Goal: Register for event/course

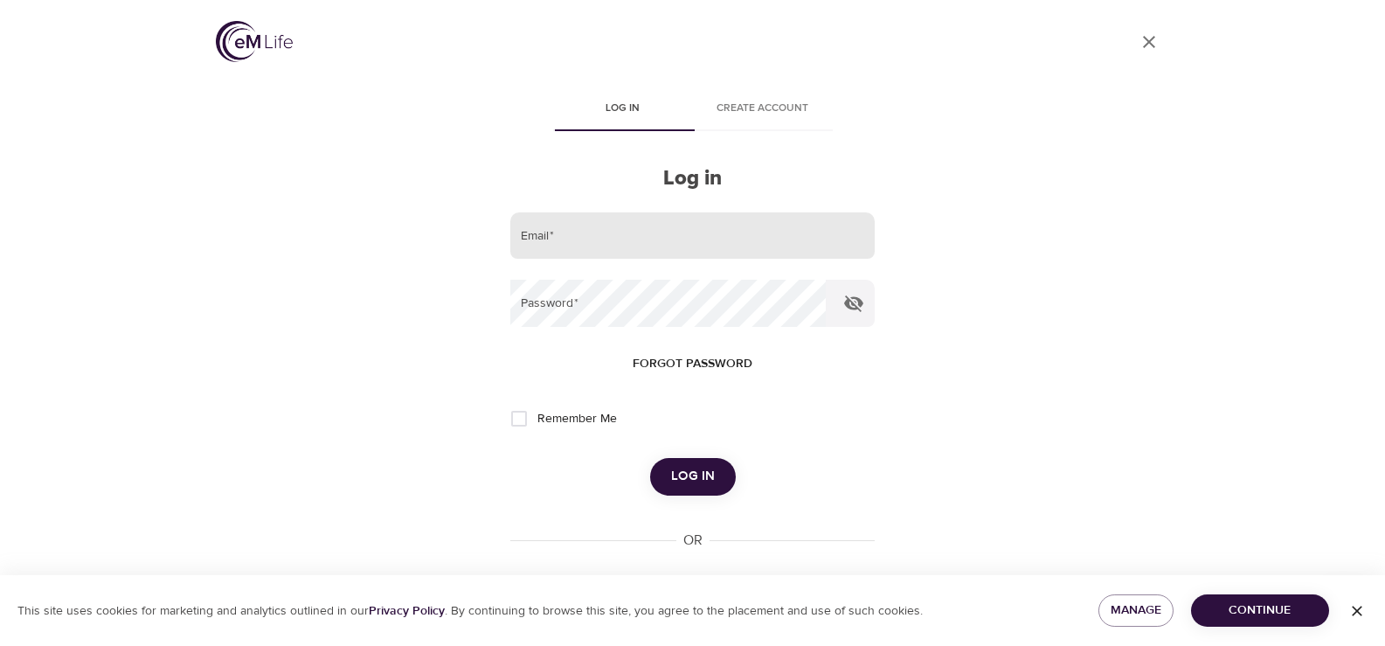
click at [720, 248] on input "email" at bounding box center [692, 235] width 364 height 47
type input "[PERSON_NAME][EMAIL_ADDRESS][PERSON_NAME][DOMAIN_NAME]"
click at [526, 414] on input "Remember Me" at bounding box center [519, 418] width 37 height 37
checkbox input "true"
click at [702, 463] on button "Log in" at bounding box center [693, 476] width 86 height 37
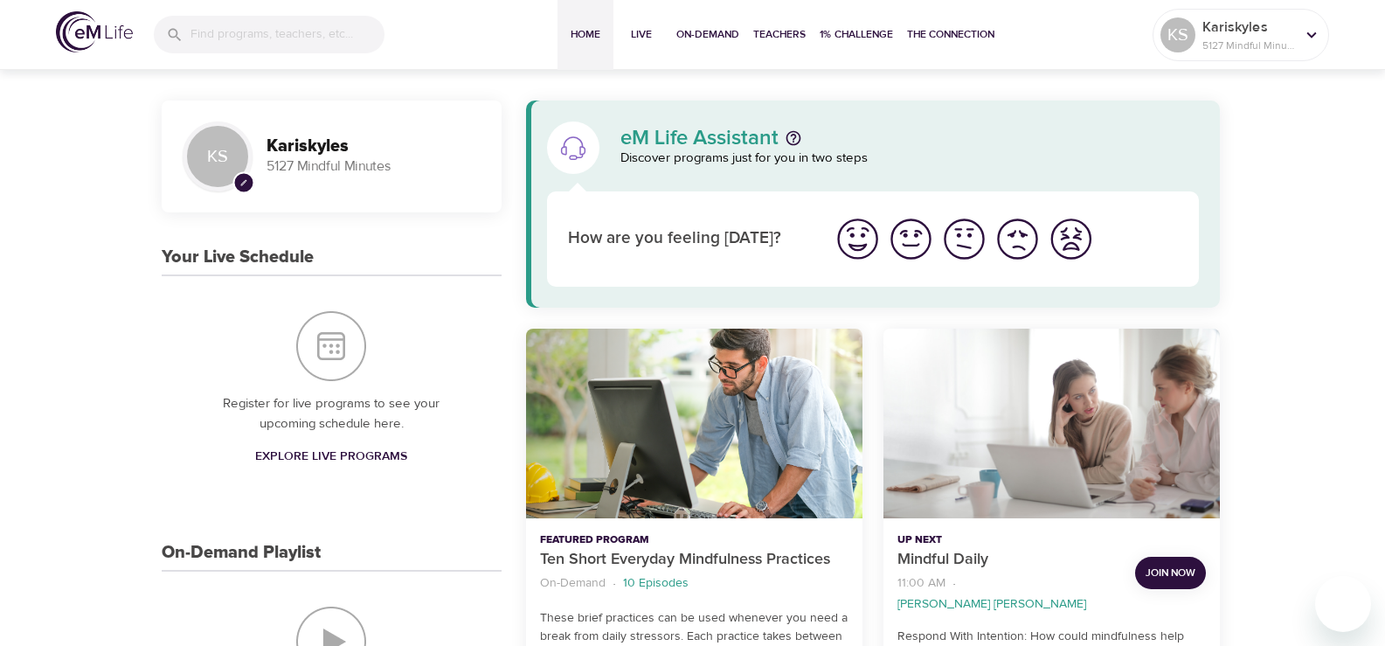
scroll to position [175, 0]
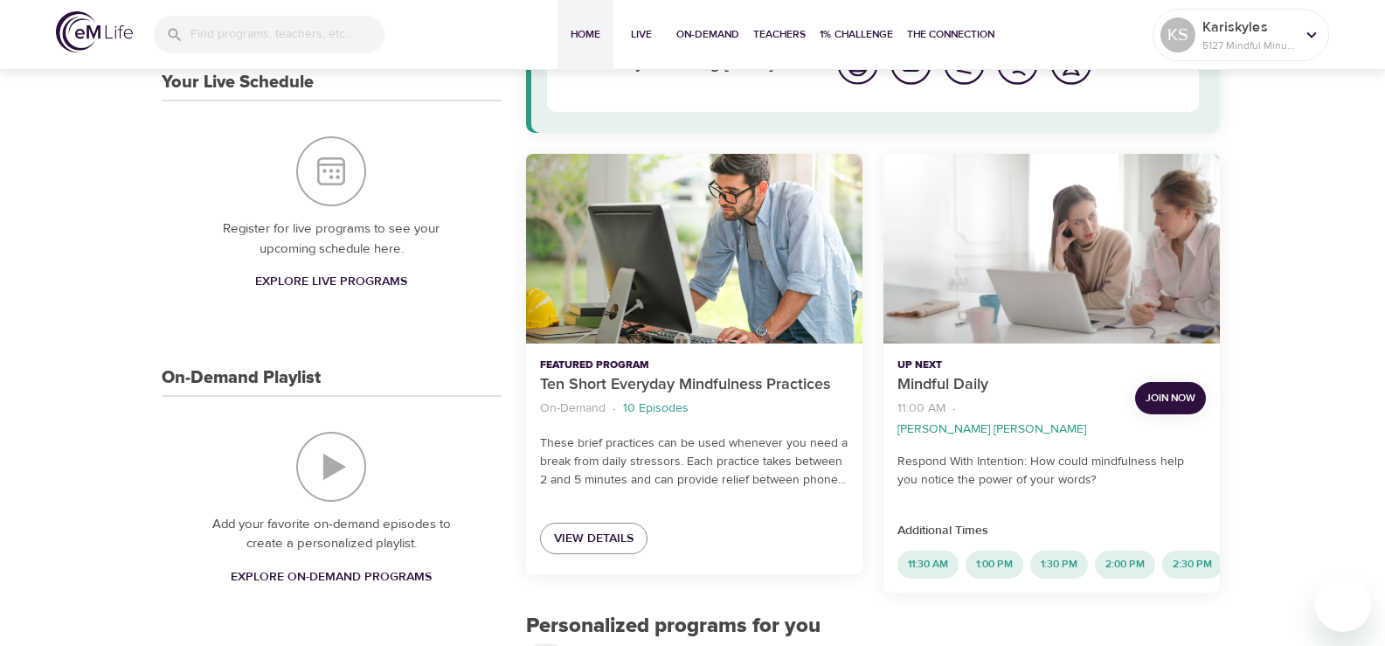
click at [1169, 389] on span "Join Now" at bounding box center [1171, 398] width 50 height 18
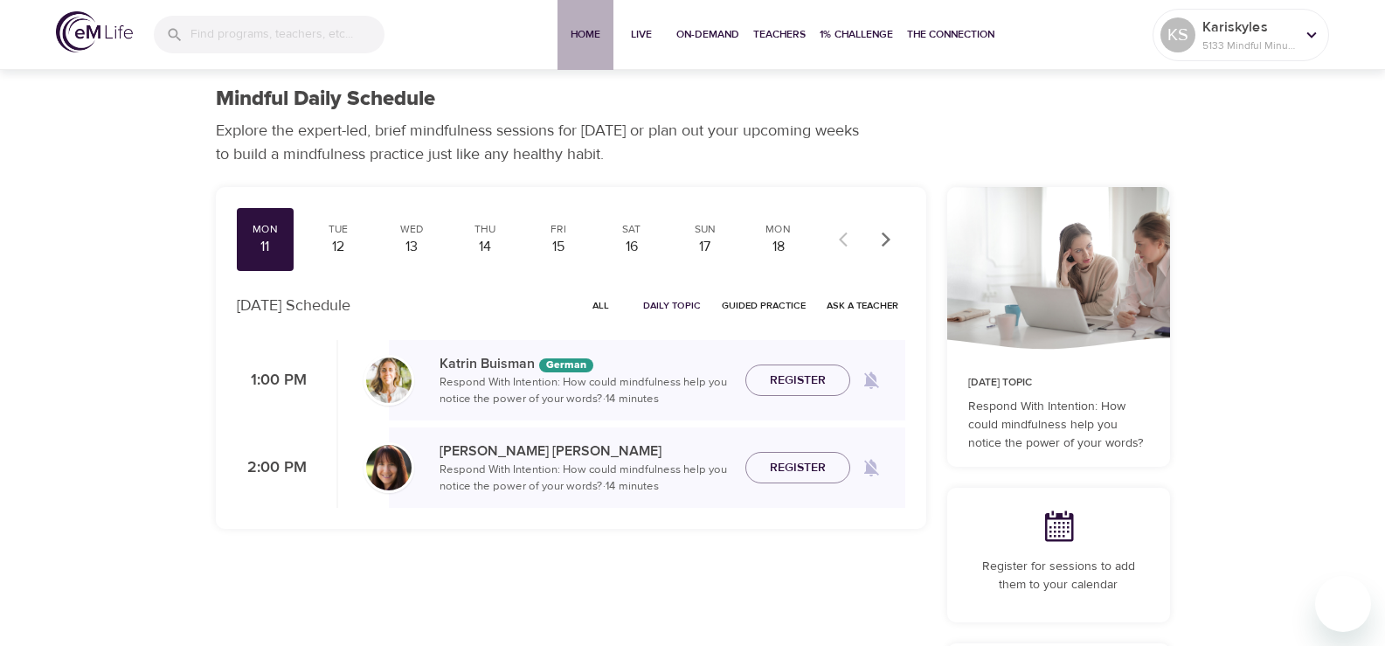
click at [586, 33] on span "Home" at bounding box center [586, 34] width 42 height 18
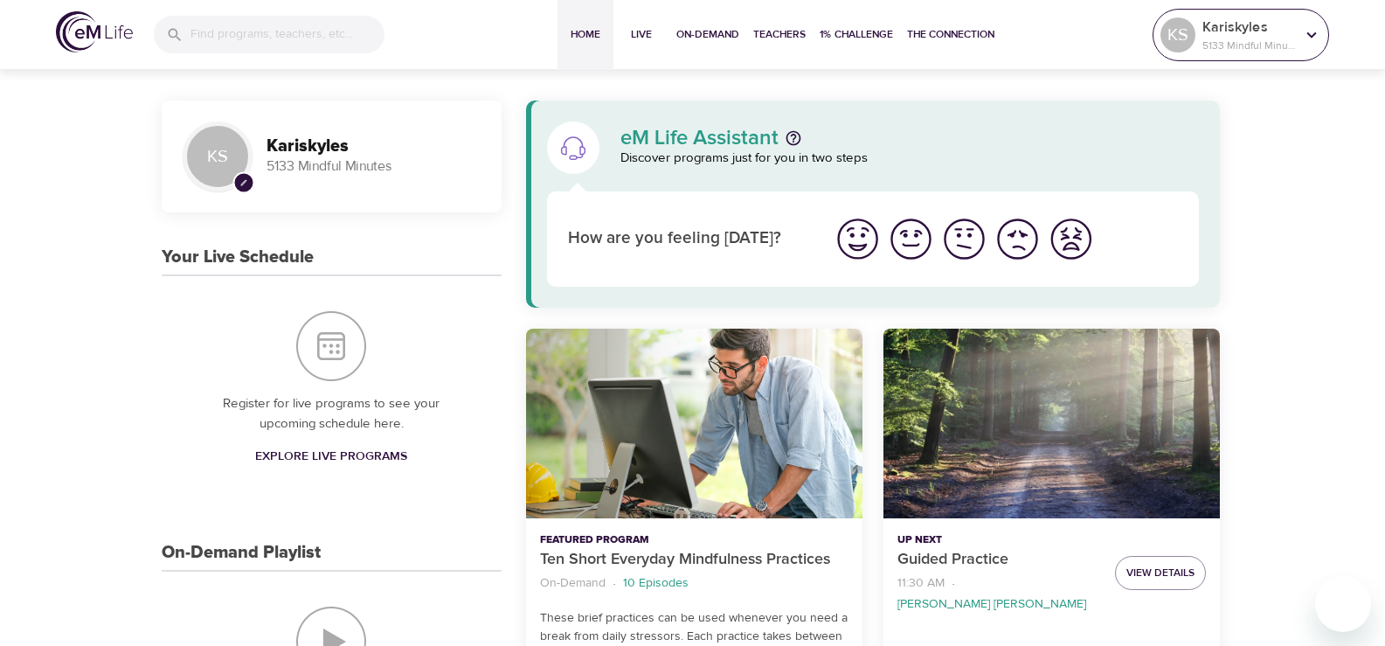
click at [1286, 32] on p "Kariskyles" at bounding box center [1249, 27] width 93 height 21
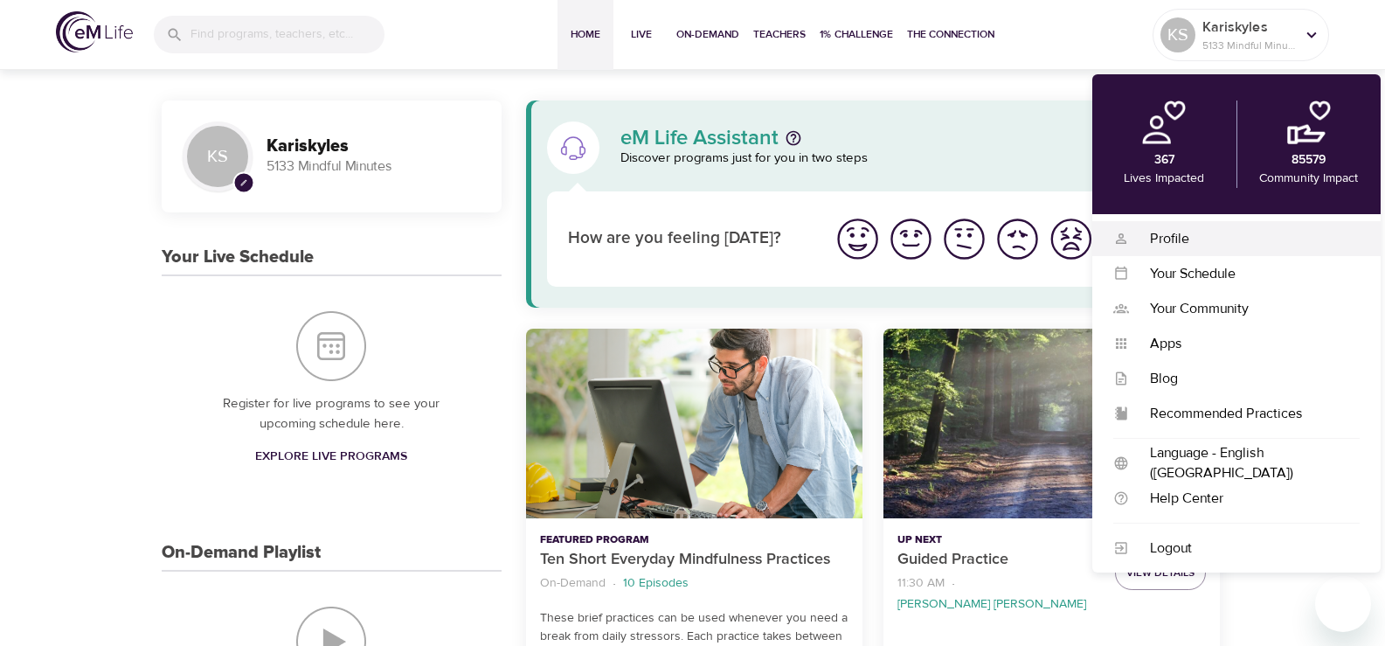
click at [1197, 221] on div "Profile Profile" at bounding box center [1236, 238] width 288 height 35
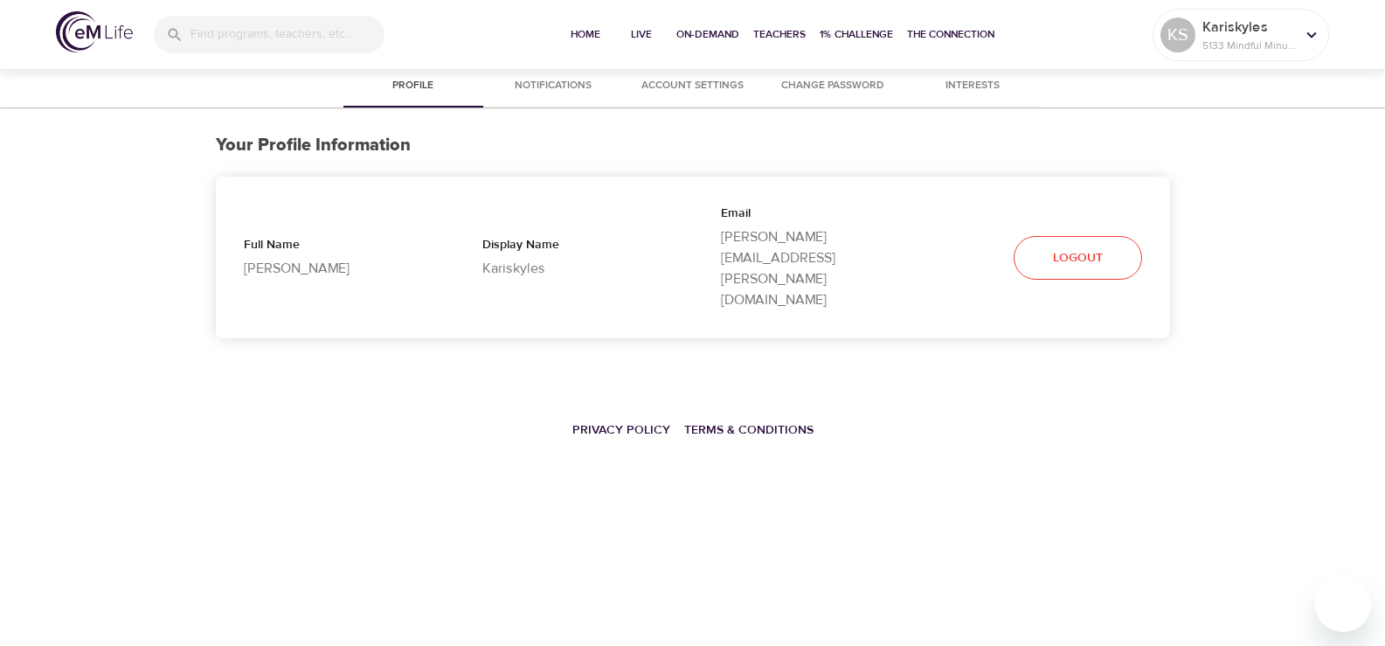
select select "10"
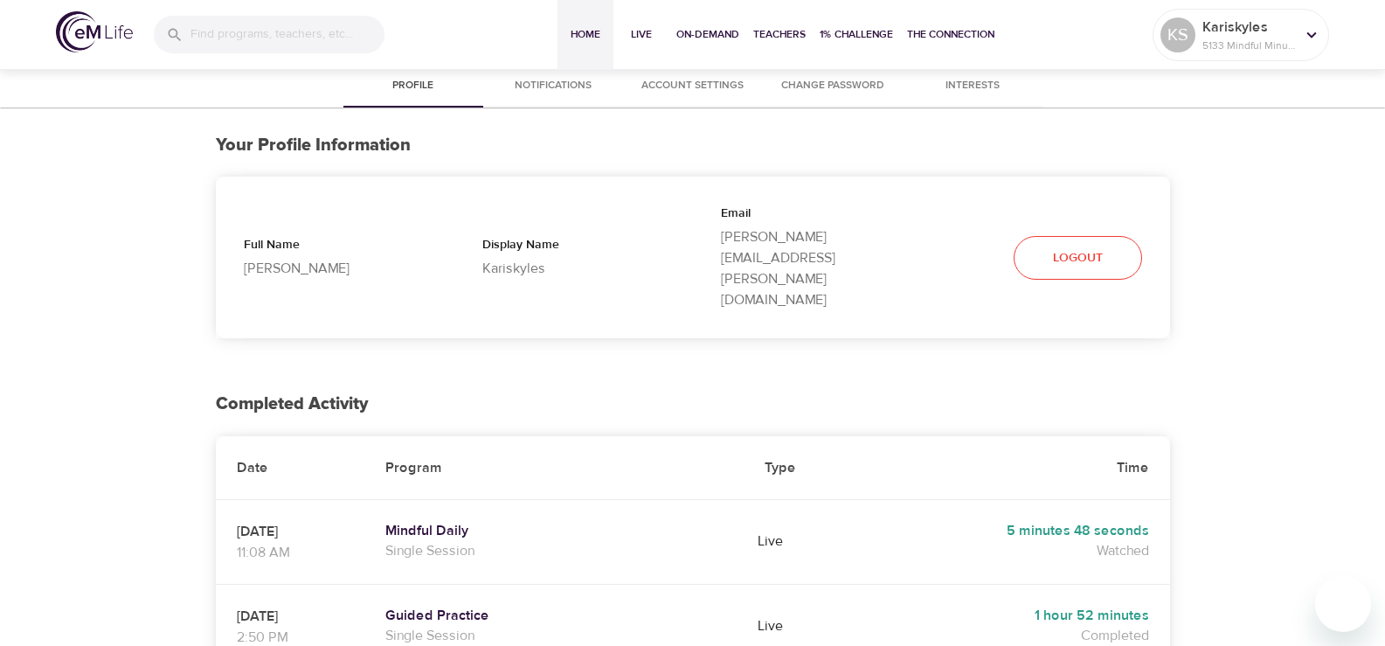
click at [586, 32] on span "Home" at bounding box center [586, 34] width 42 height 18
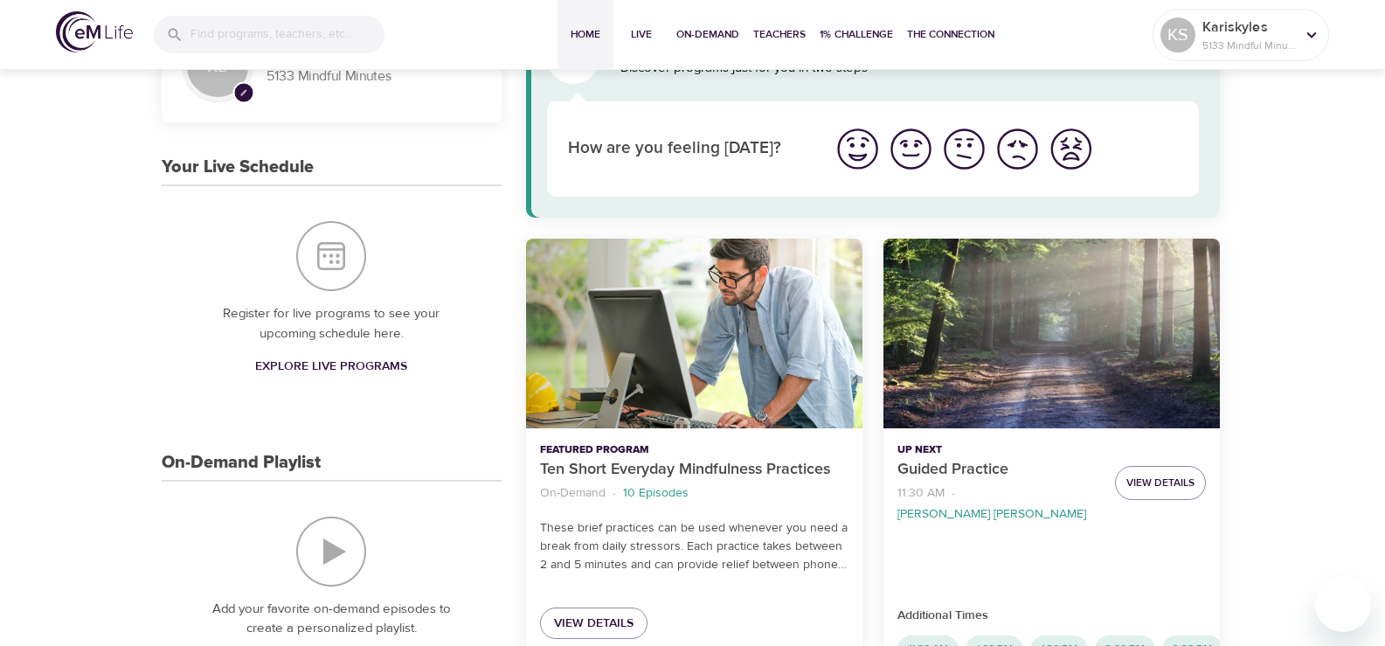
scroll to position [175, 0]
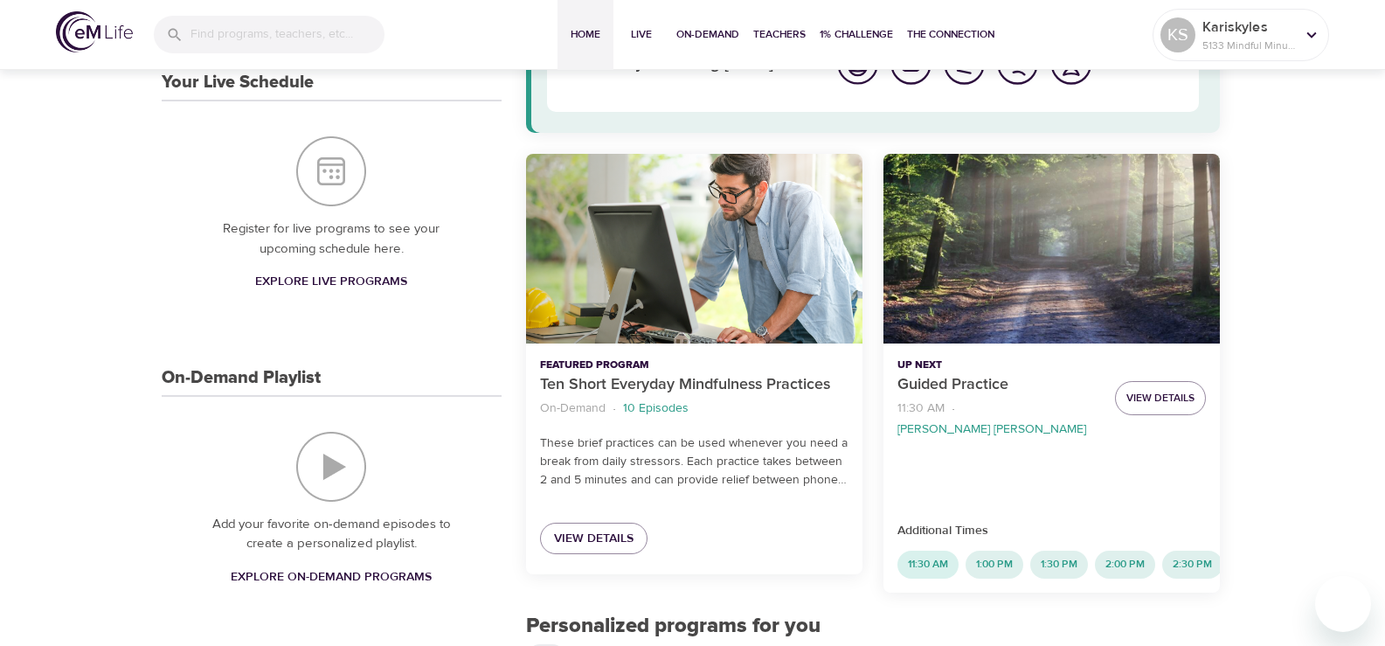
click at [927, 557] on span "11:30 AM" at bounding box center [928, 564] width 61 height 15
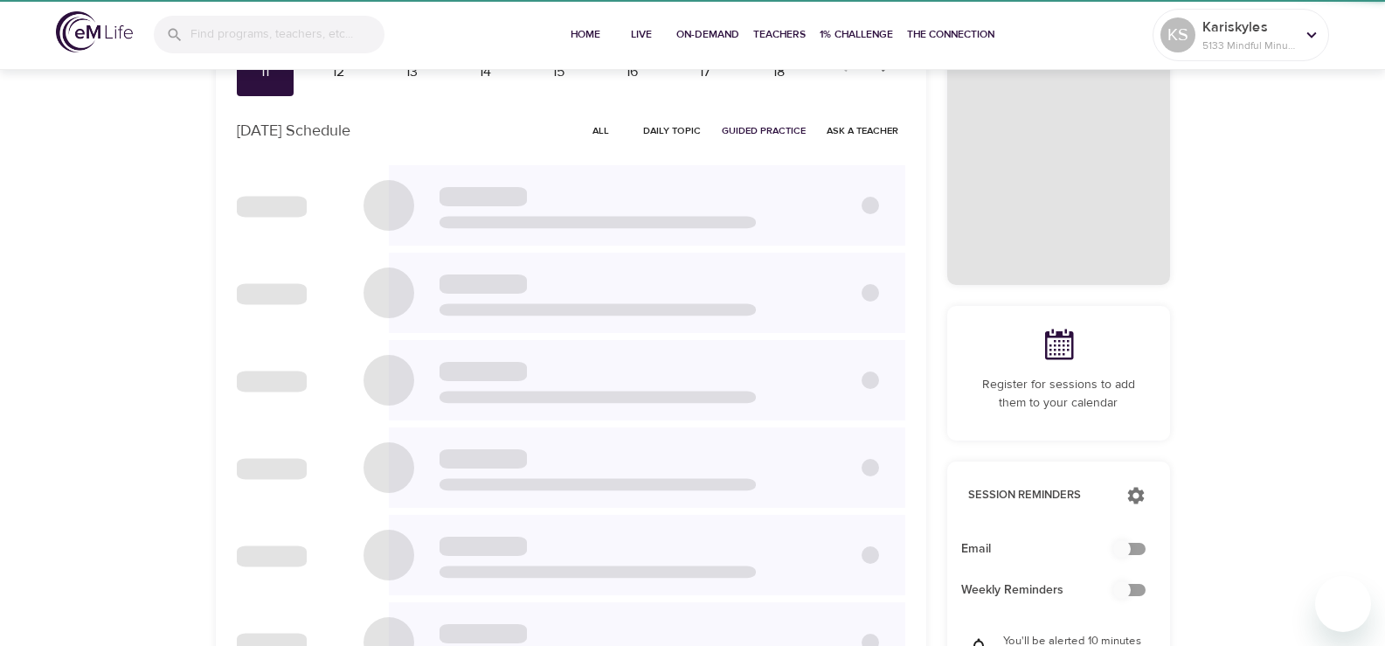
scroll to position [8, 0]
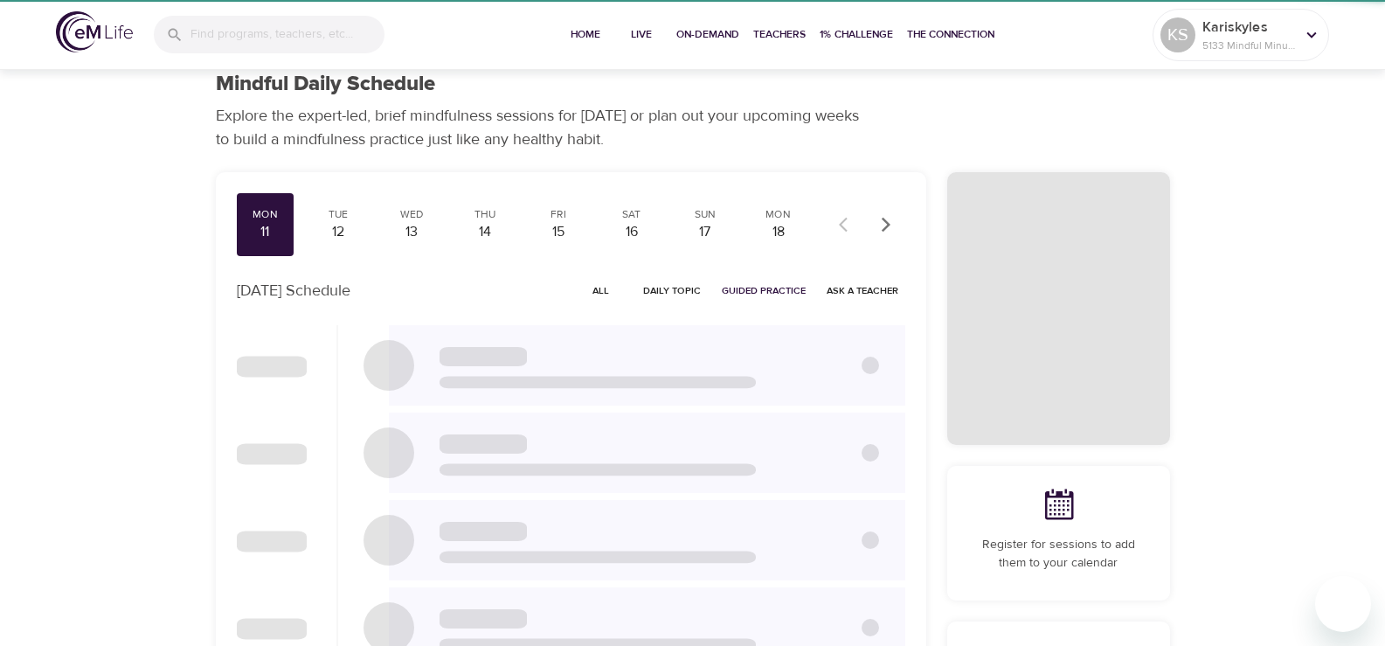
checkbox input "true"
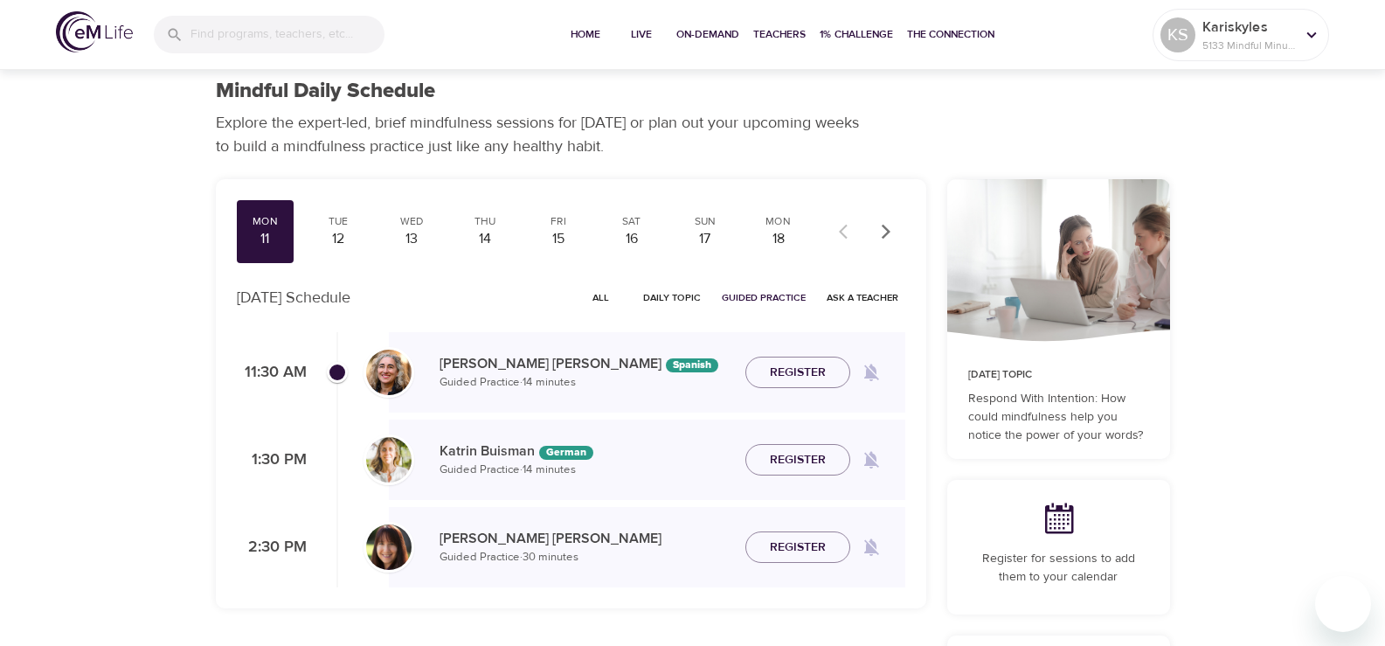
scroll to position [0, 0]
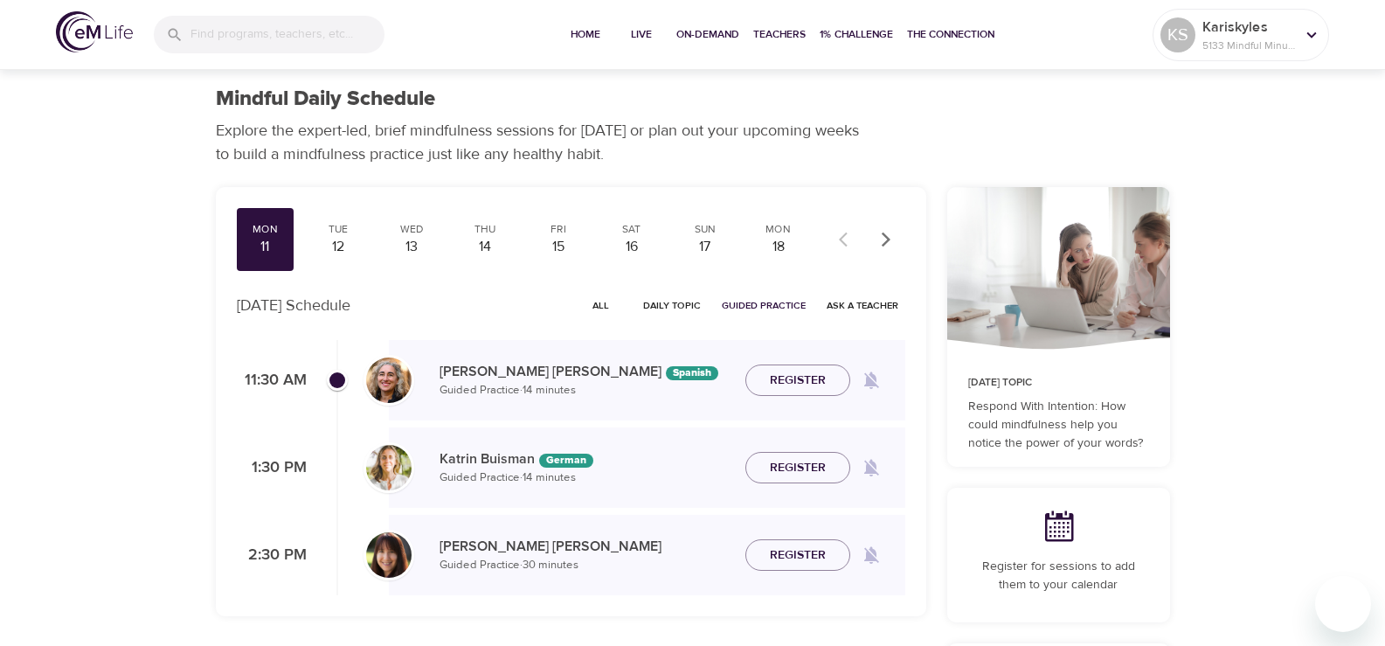
click at [766, 368] on button "Register" at bounding box center [797, 380] width 105 height 32
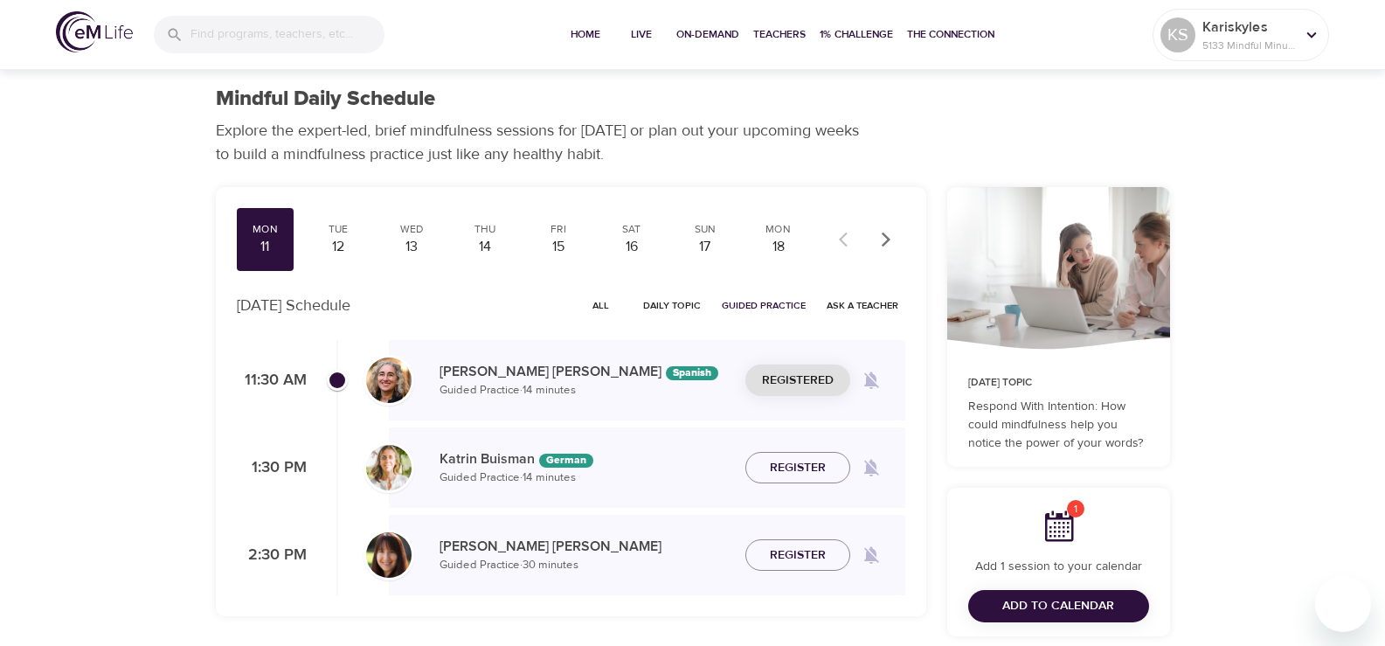
click at [1044, 601] on span "Add to Calendar" at bounding box center [1058, 606] width 112 height 22
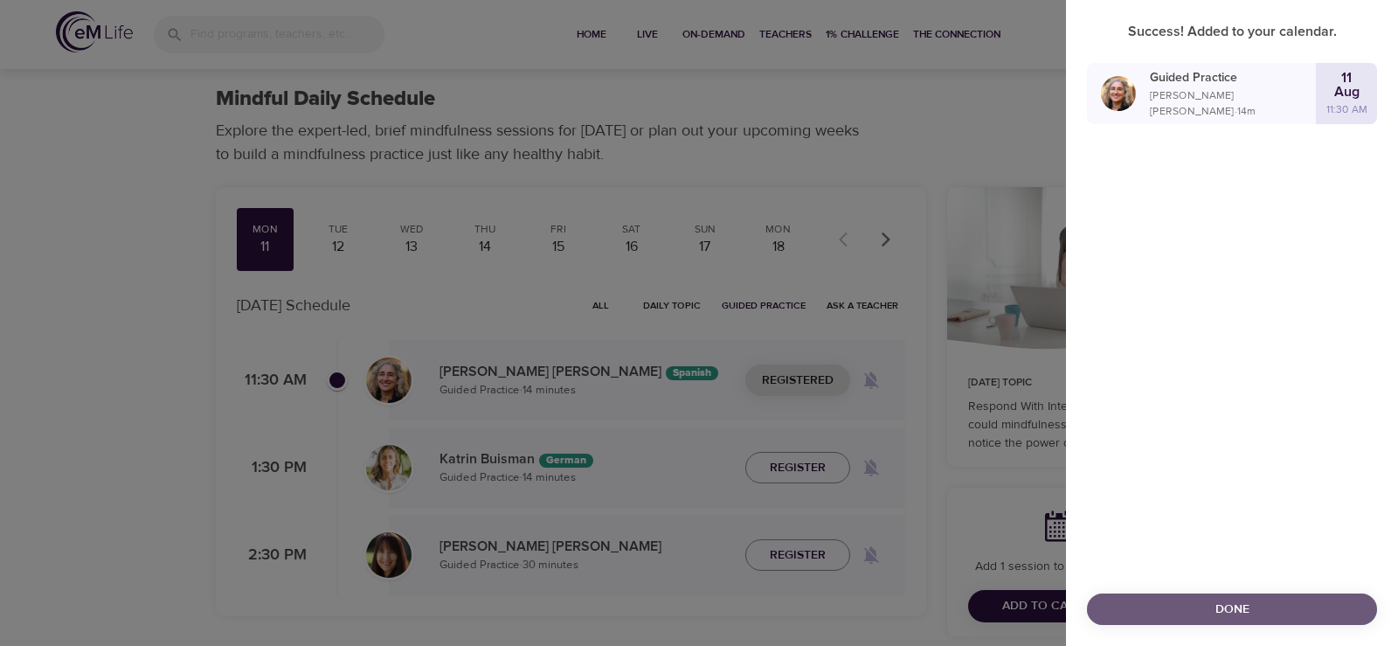
click at [1266, 599] on span "Done" at bounding box center [1232, 610] width 262 height 22
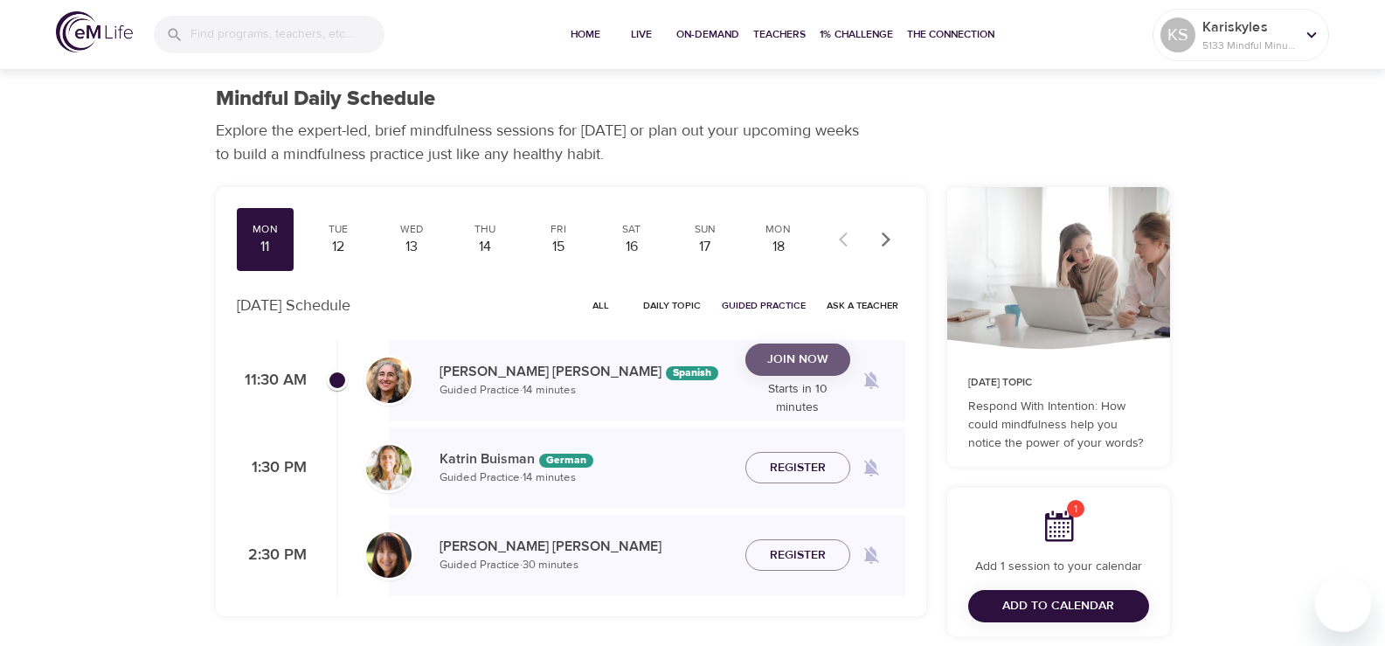
click at [801, 361] on span "Join Now" at bounding box center [797, 360] width 61 height 22
